Goal: Check status: Check status

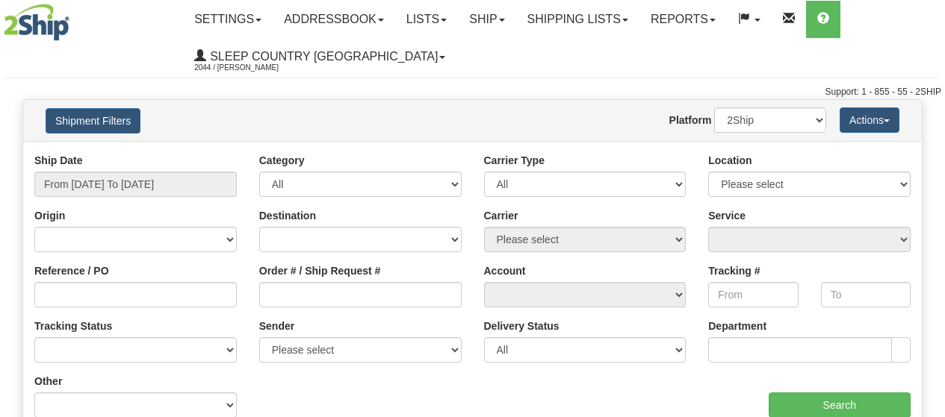
click at [308, 301] on input "Order # / Ship Request #" at bounding box center [360, 294] width 202 height 25
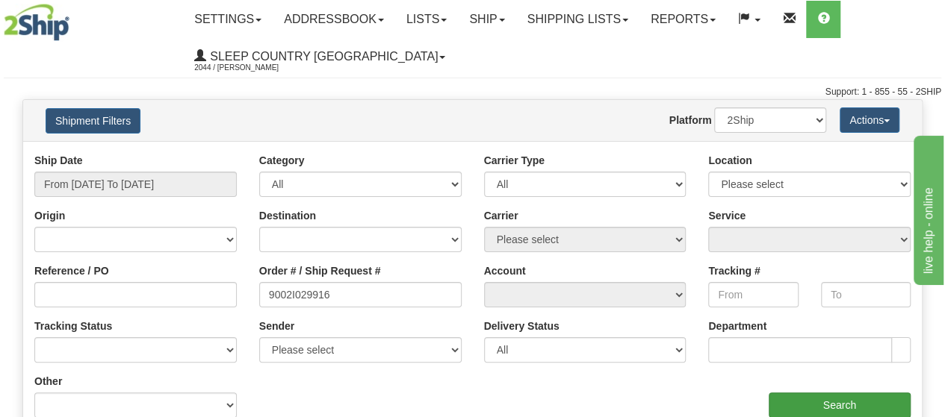
type input "9002I029916"
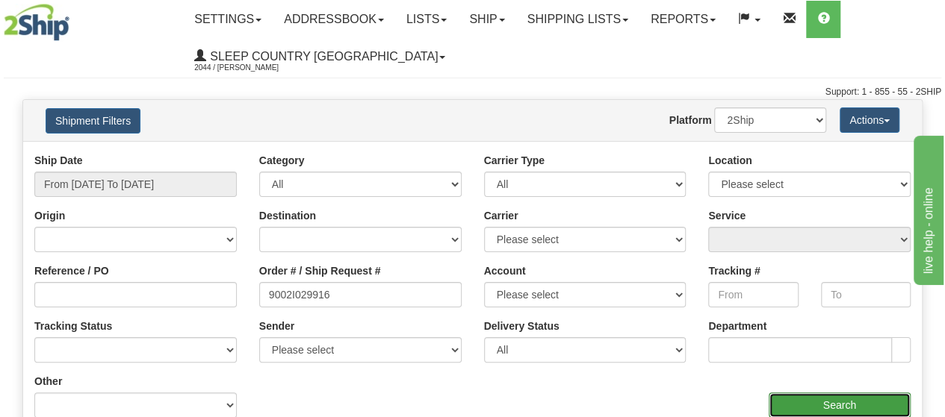
click at [851, 406] on input "Search" at bounding box center [839, 405] width 143 height 25
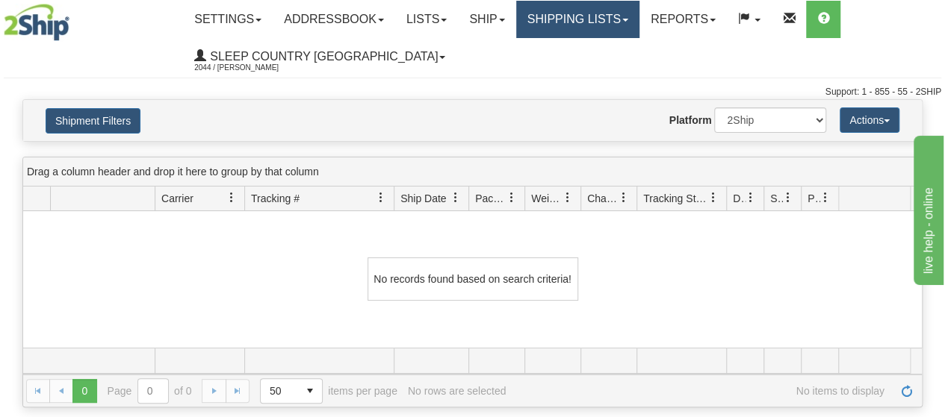
click at [611, 14] on link "Shipping lists" at bounding box center [577, 19] width 123 height 37
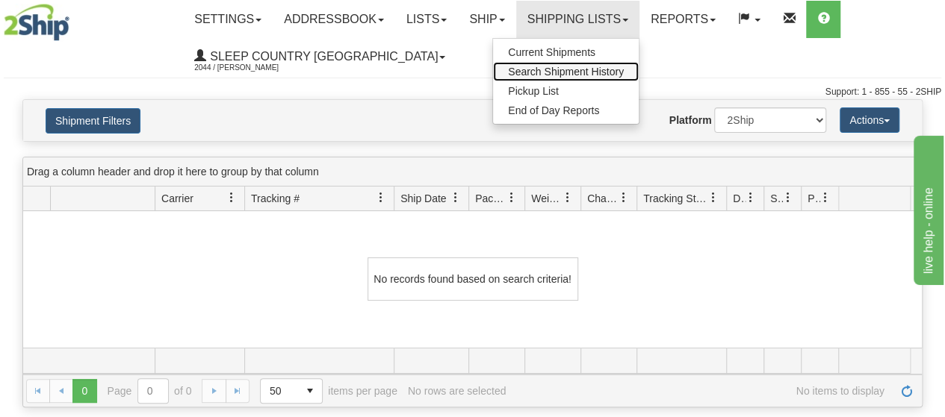
click at [600, 66] on span "Search Shipment History" at bounding box center [566, 72] width 116 height 12
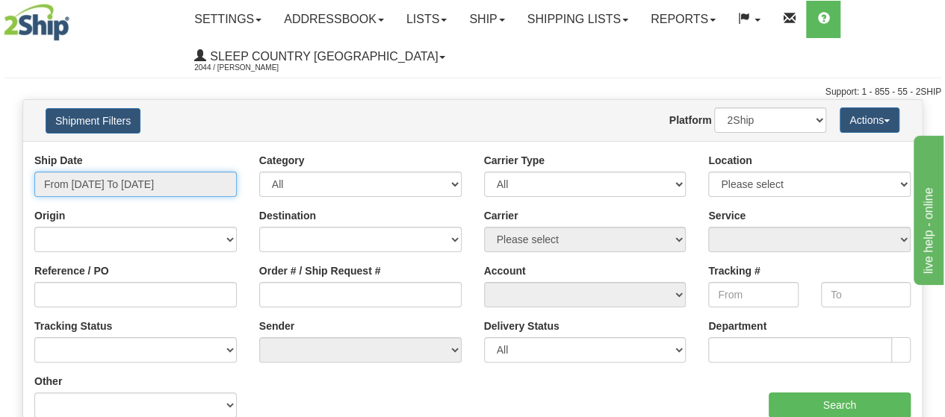
click at [146, 183] on input "From [DATE] To [DATE]" at bounding box center [135, 184] width 202 height 25
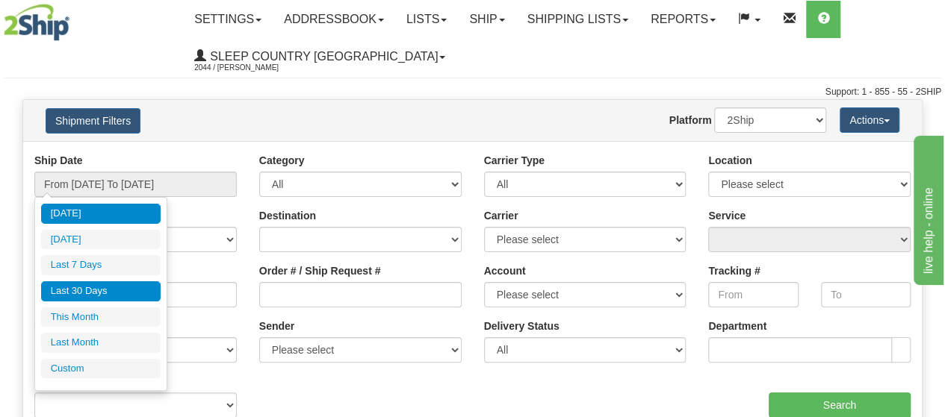
click at [91, 291] on li "Last 30 Days" at bounding box center [100, 292] width 119 height 20
type input "From 08/11/2025 To 09/09/2025"
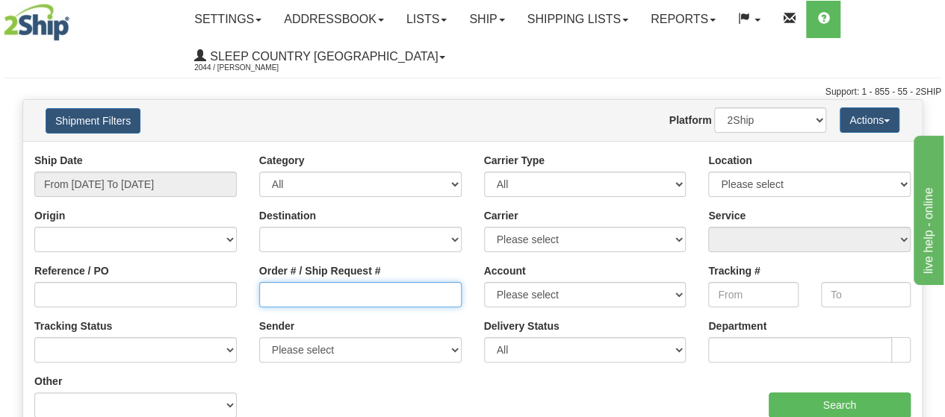
click at [361, 294] on input "Order # / Ship Request #" at bounding box center [360, 294] width 202 height 25
paste input "9000I050026"
type input "9000I050026"
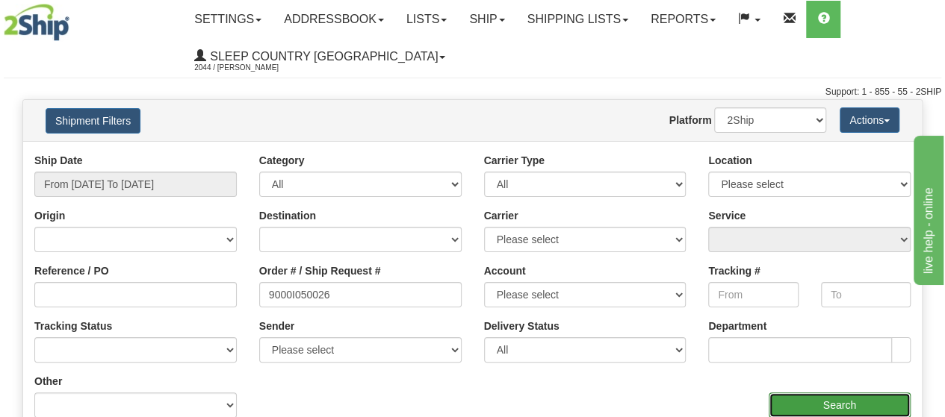
click at [828, 400] on input "Search" at bounding box center [839, 405] width 143 height 25
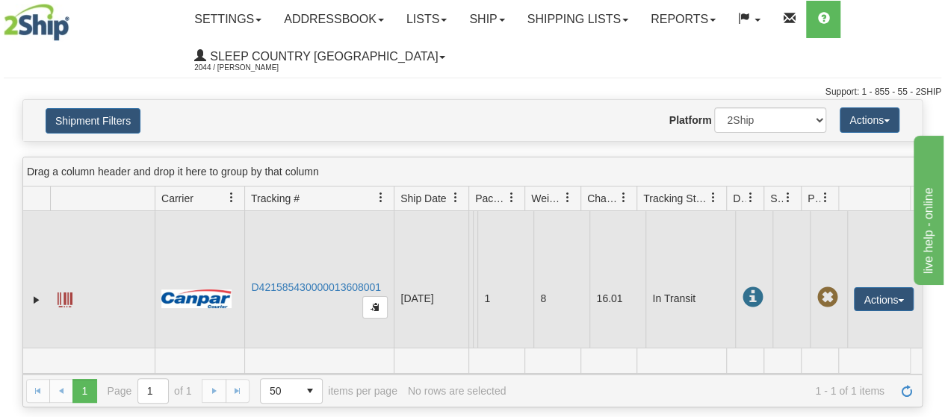
drag, startPoint x: 386, startPoint y: 286, endPoint x: 249, endPoint y: 291, distance: 136.7
click at [249, 291] on td "D421585430000013608001" at bounding box center [318, 299] width 149 height 176
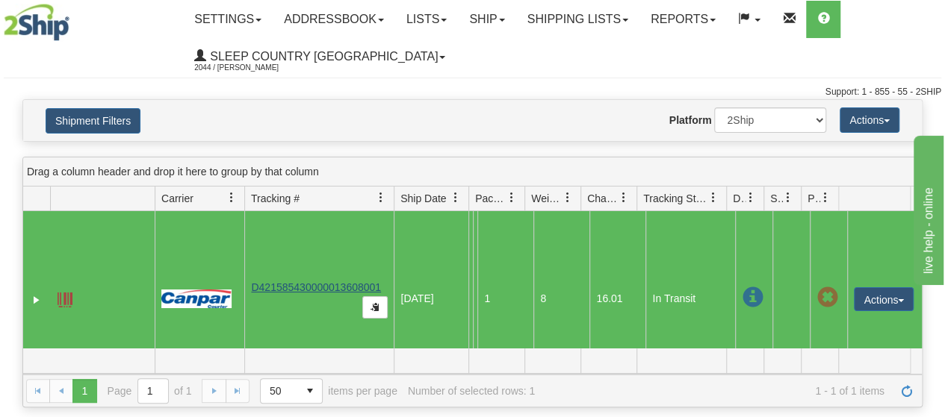
drag, startPoint x: 382, startPoint y: 285, endPoint x: 274, endPoint y: 288, distance: 108.3
click at [274, 288] on td "D421585430000013608001" at bounding box center [318, 299] width 149 height 176
click at [290, 286] on link "D421585430000013608001" at bounding box center [316, 288] width 130 height 12
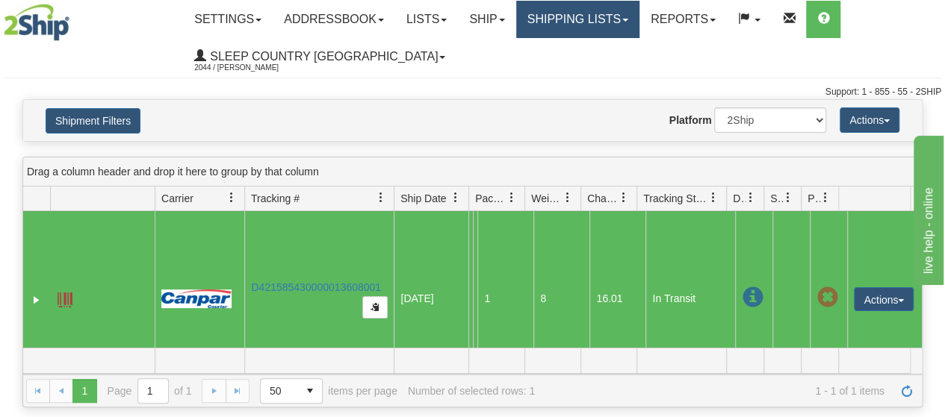
click at [630, 19] on link "Shipping lists" at bounding box center [577, 19] width 123 height 37
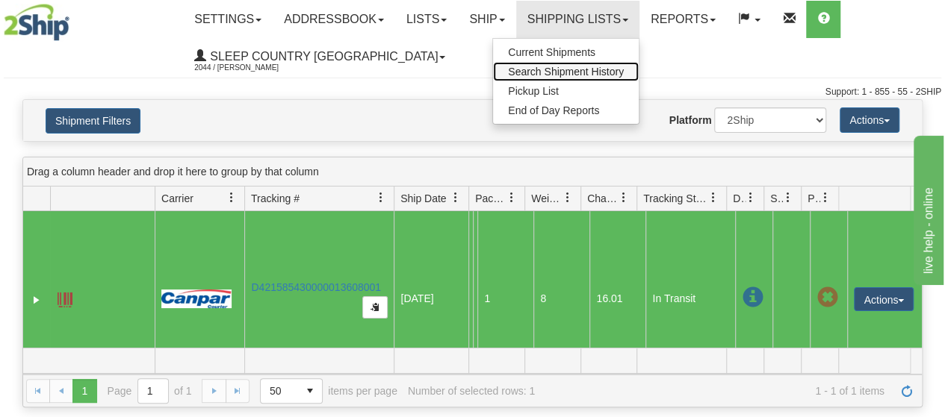
click at [616, 75] on span "Search Shipment History" at bounding box center [566, 72] width 116 height 12
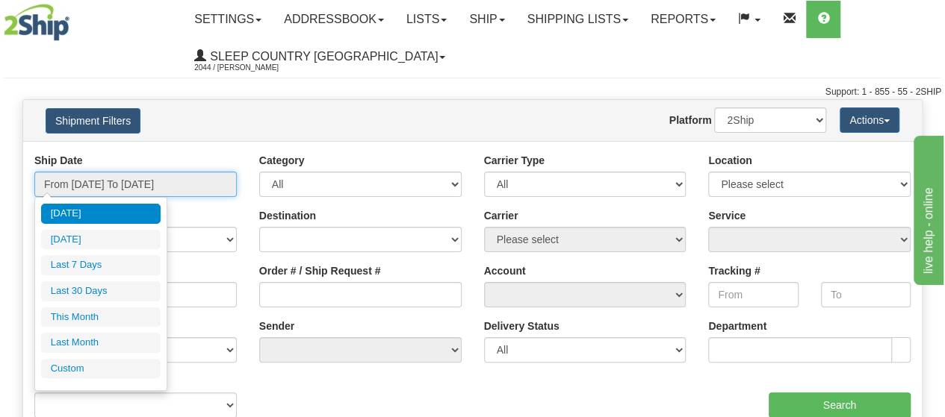
click at [173, 180] on input "From [DATE] To [DATE]" at bounding box center [135, 184] width 202 height 25
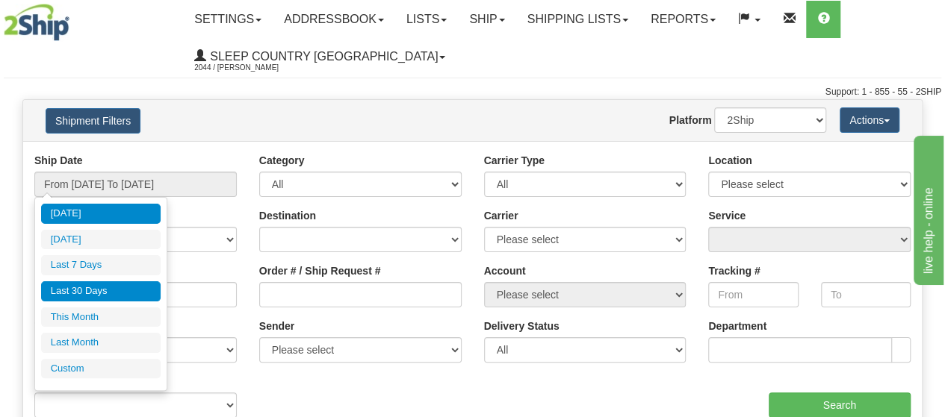
click at [90, 287] on li "Last 30 Days" at bounding box center [100, 292] width 119 height 20
type input "From 08/11/2025 To 09/09/2025"
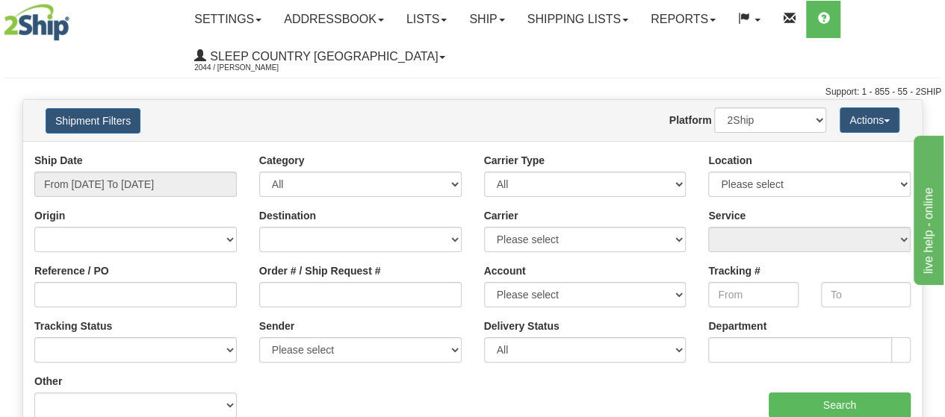
click at [387, 278] on div "Order # / Ship Request #" at bounding box center [360, 286] width 202 height 44
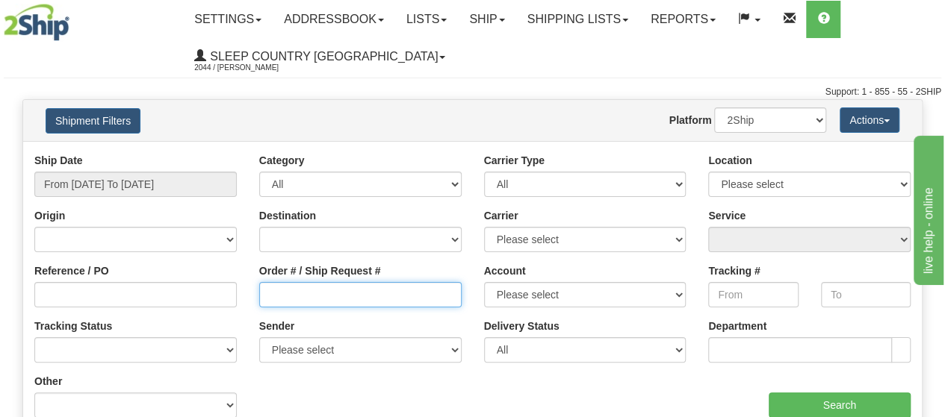
click at [398, 287] on input "Order # / Ship Request #" at bounding box center [360, 294] width 202 height 25
paste input "9000I049972"
type input "9000I049972"
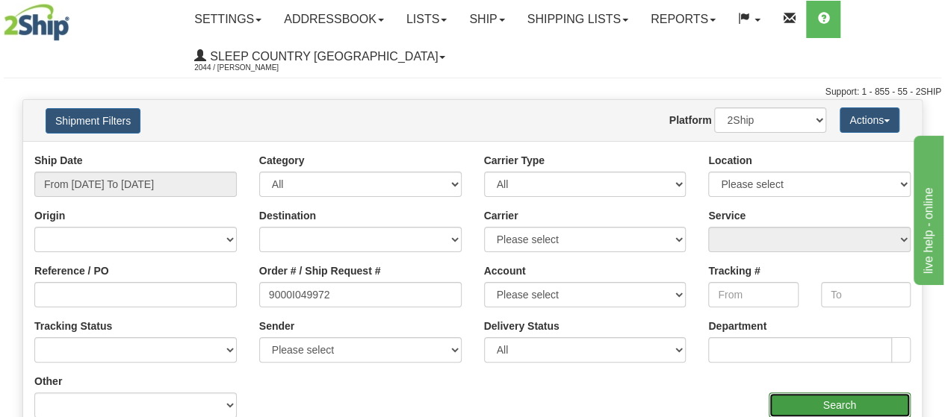
click at [819, 400] on input "Search" at bounding box center [839, 405] width 143 height 25
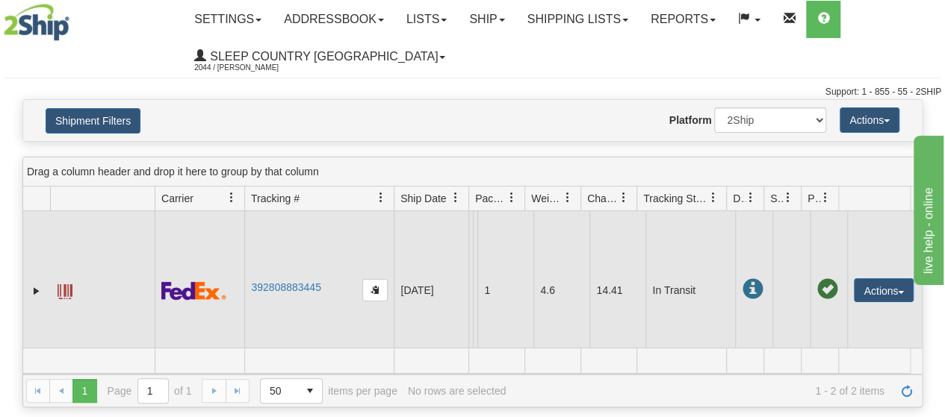
drag, startPoint x: 322, startPoint y: 294, endPoint x: 292, endPoint y: 299, distance: 30.5
click at [247, 296] on td "392808883445" at bounding box center [318, 290] width 149 height 159
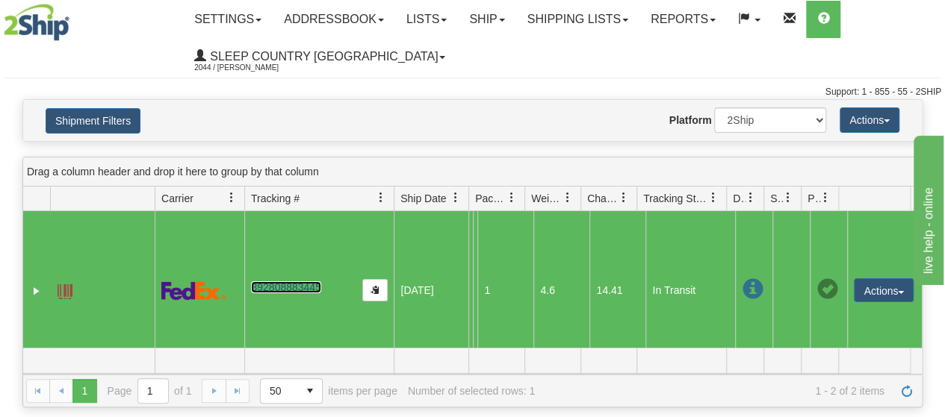
click at [292, 294] on link "392808883445" at bounding box center [285, 288] width 69 height 12
